Goal: Check status: Check status

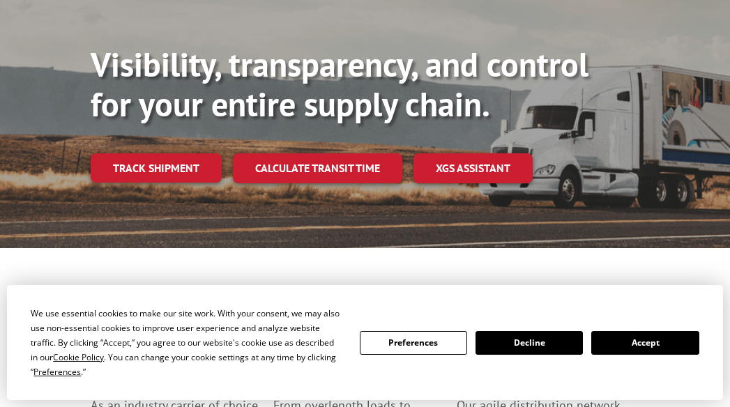
scroll to position [261, 0]
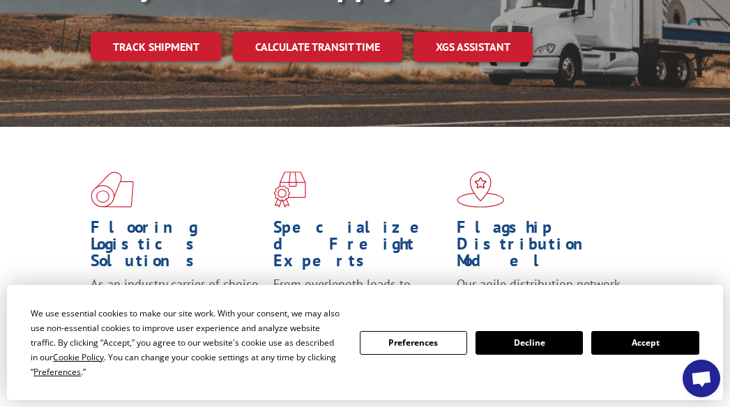
click at [648, 352] on button "Accept" at bounding box center [645, 343] width 107 height 24
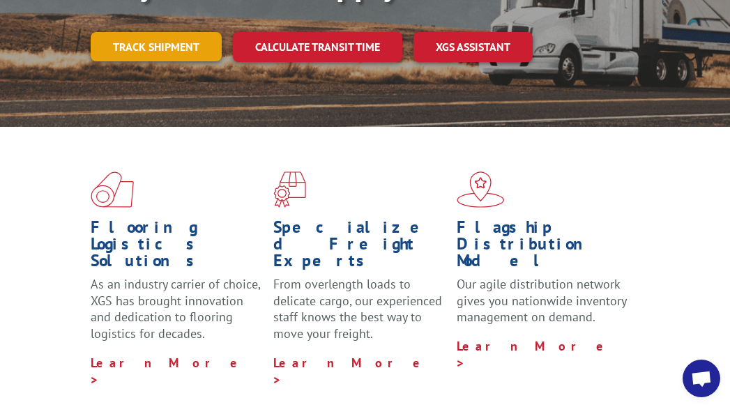
click at [167, 43] on link "Track shipment" at bounding box center [156, 46] width 131 height 29
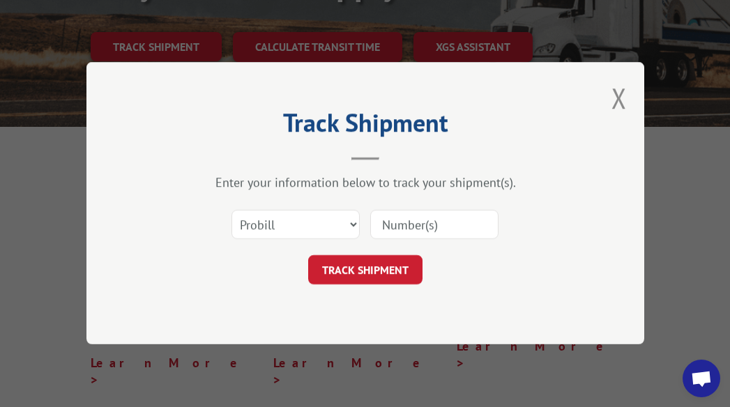
click at [444, 232] on input at bounding box center [434, 225] width 128 height 29
paste input "2562117"
type input "2562117"
drag, startPoint x: 393, startPoint y: 265, endPoint x: 403, endPoint y: 279, distance: 17.4
click at [393, 264] on button "TRACK SHIPMENT" at bounding box center [365, 270] width 114 height 29
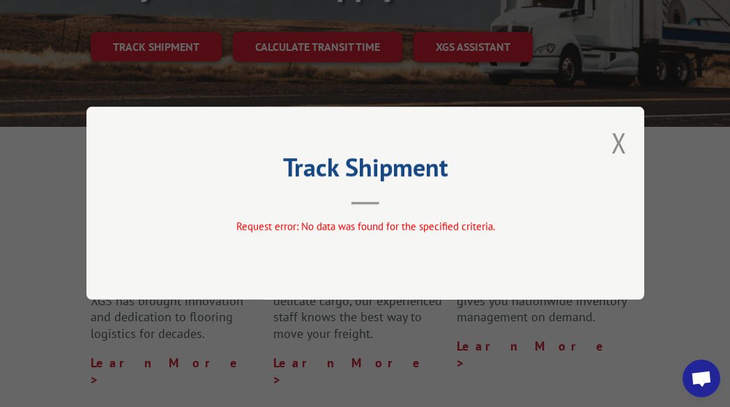
drag, startPoint x: 608, startPoint y: 138, endPoint x: 541, endPoint y: 186, distance: 82.6
click at [541, 186] on div "Track Shipment Request error: No data was found for the specified criteria." at bounding box center [366, 203] width 558 height 193
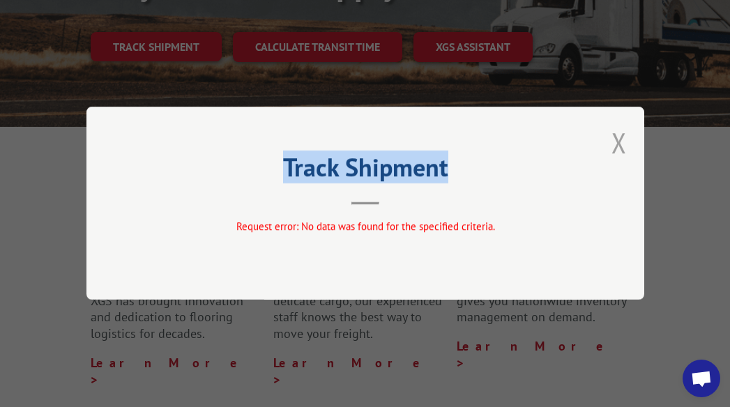
click at [612, 147] on button "Close modal" at bounding box center [619, 142] width 15 height 37
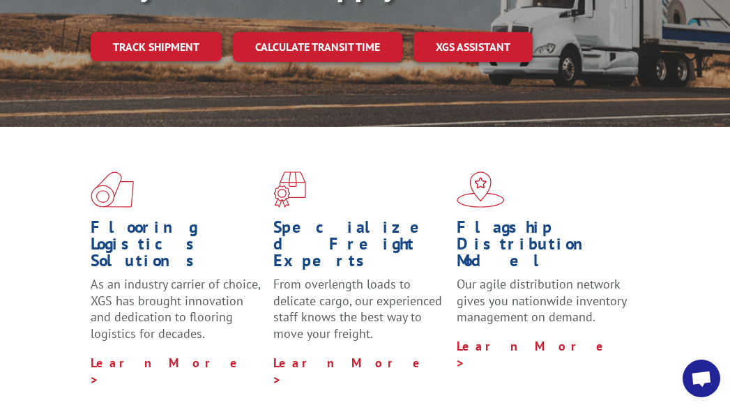
click at [181, 46] on link "Track shipment" at bounding box center [156, 46] width 131 height 29
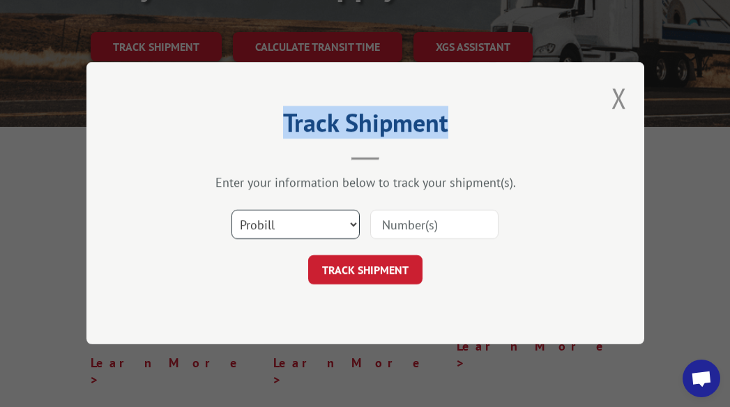
click at [310, 226] on select "Select category... Probill BOL PO" at bounding box center [296, 225] width 128 height 29
select select "po"
click at [232, 211] on select "Select category... Probill BOL PO" at bounding box center [296, 225] width 128 height 29
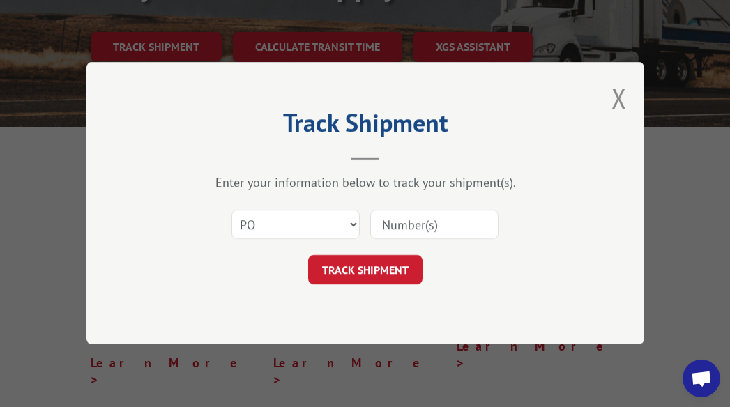
click at [428, 215] on input at bounding box center [434, 225] width 128 height 29
paste input "2562117"
type input "2562117"
click at [374, 267] on button "TRACK SHIPMENT" at bounding box center [365, 270] width 114 height 29
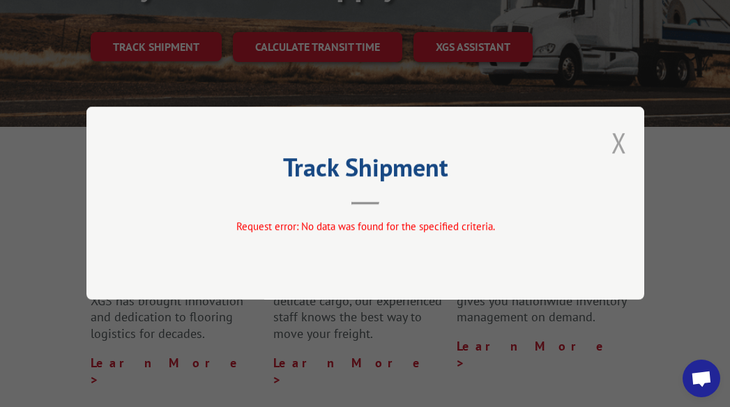
click at [624, 147] on button "Close modal" at bounding box center [619, 142] width 15 height 37
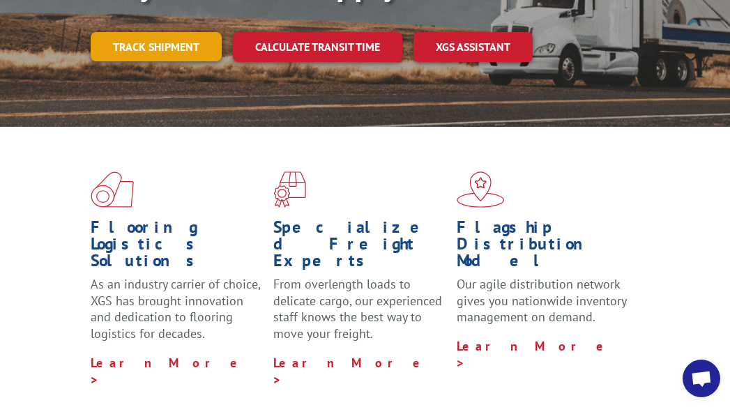
click at [167, 52] on link "Track shipment" at bounding box center [156, 46] width 131 height 29
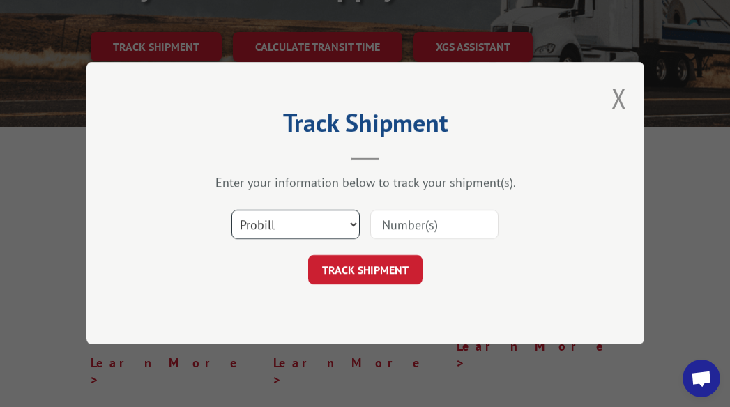
click at [301, 219] on select "Select category... Probill BOL PO" at bounding box center [296, 225] width 128 height 29
select select "po"
click at [232, 211] on select "Select category... Probill BOL PO" at bounding box center [296, 225] width 128 height 29
click at [396, 230] on input at bounding box center [434, 225] width 128 height 29
type input "52555015"
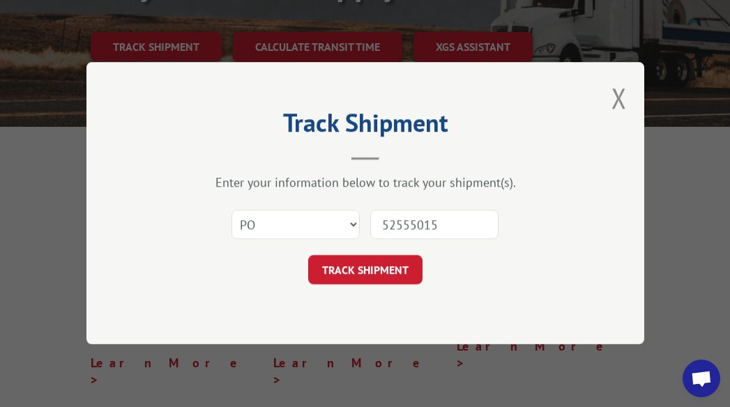
click button "TRACK SHIPMENT" at bounding box center [365, 270] width 114 height 29
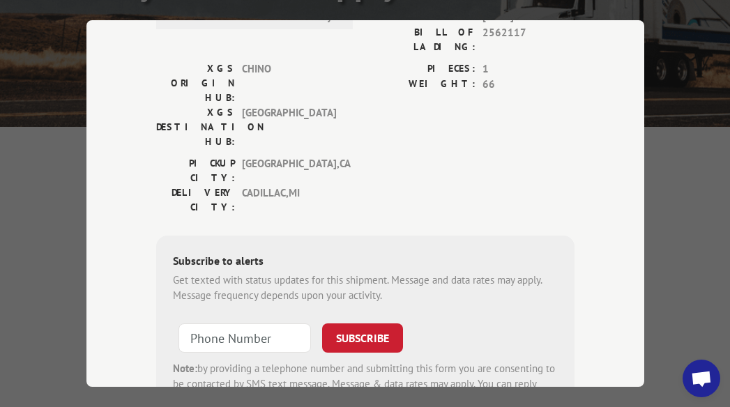
scroll to position [70, 0]
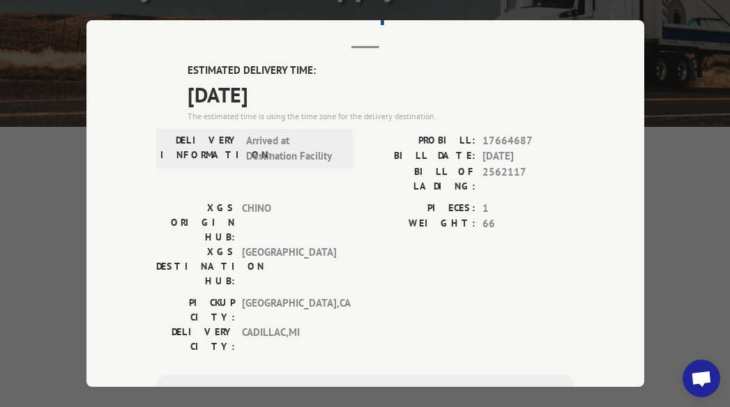
click at [620, 255] on div "Track Shipment ESTIMATED DELIVERY TIME: [DATE] The estimated time is using the …" at bounding box center [366, 203] width 558 height 367
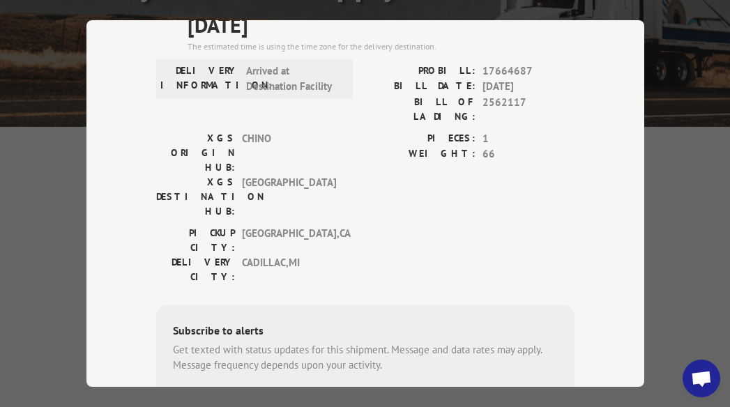
scroll to position [0, 0]
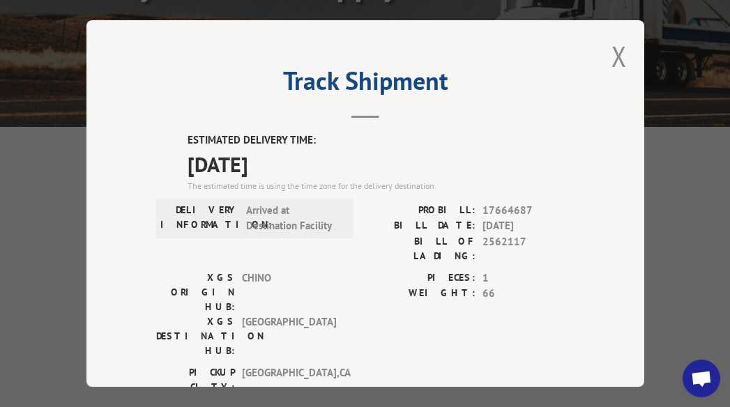
click at [617, 50] on button "Close modal" at bounding box center [619, 56] width 15 height 37
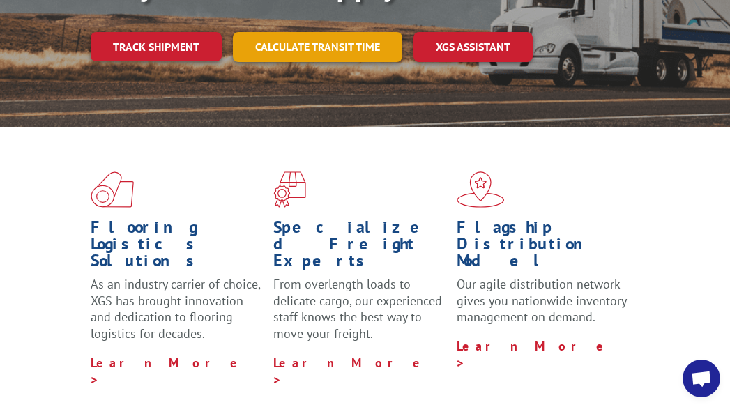
click at [315, 54] on link "Calculate transit time" at bounding box center [318, 47] width 170 height 30
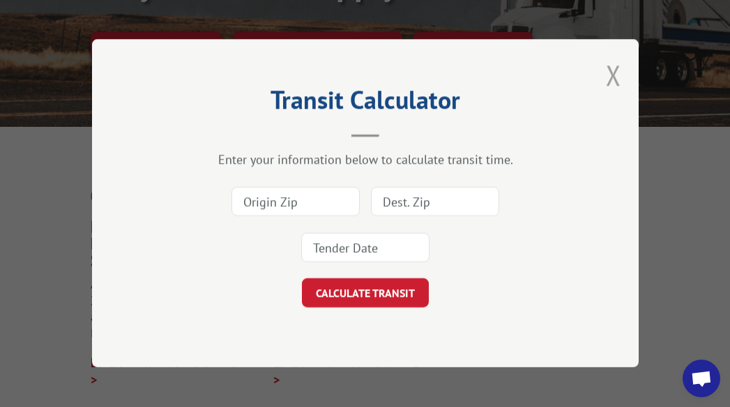
click at [619, 75] on button "Close modal" at bounding box center [613, 75] width 15 height 37
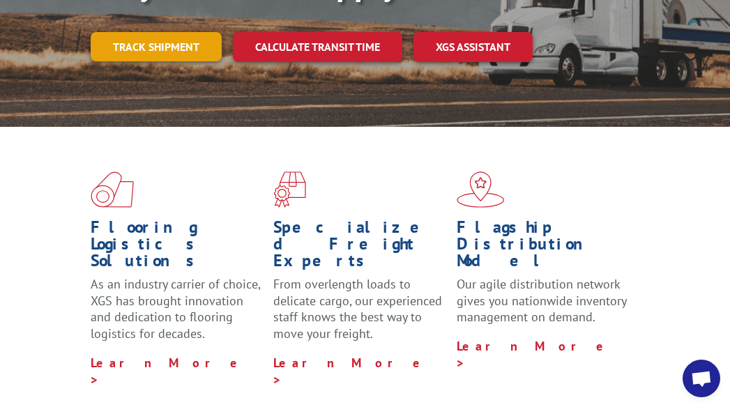
click at [168, 45] on link "Track shipment" at bounding box center [156, 46] width 131 height 29
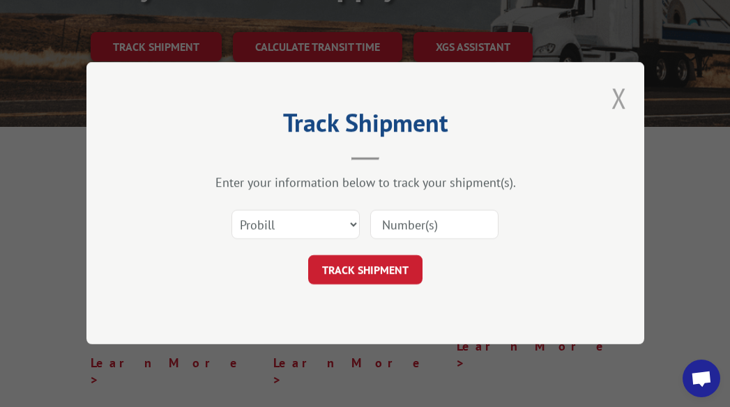
click at [621, 96] on button "Close modal" at bounding box center [619, 98] width 15 height 37
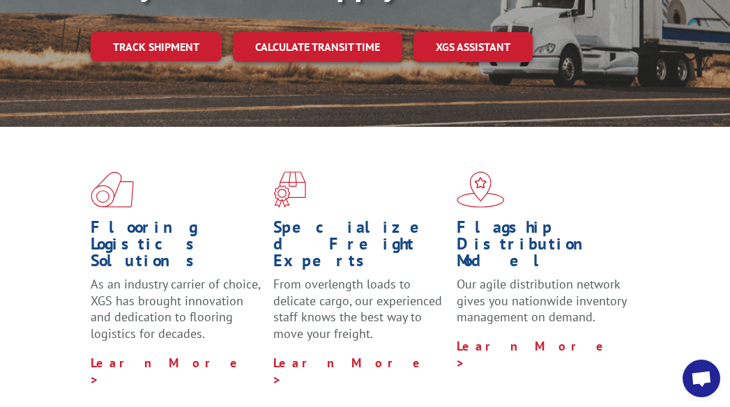
click at [647, 283] on div "Flooring Logistics Solutions As an industry carrier of choice, XGS has brought …" at bounding box center [365, 280] width 730 height 306
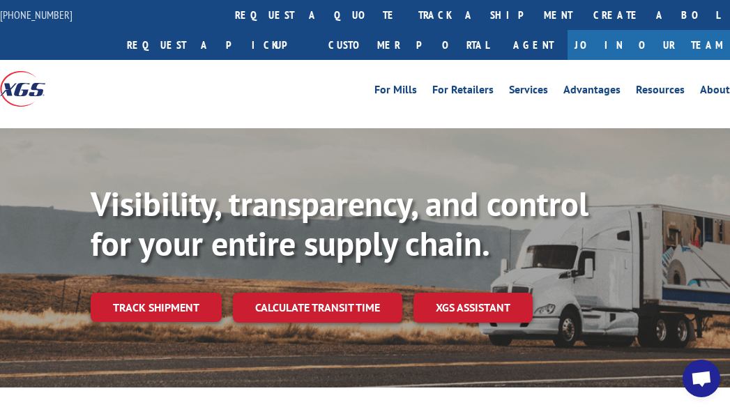
click at [518, 46] on div "[PHONE_NUMBER] request a quote track a shipment Create a BOL Request a pickup C…" at bounding box center [365, 30] width 730 height 60
